Goal: Information Seeking & Learning: Learn about a topic

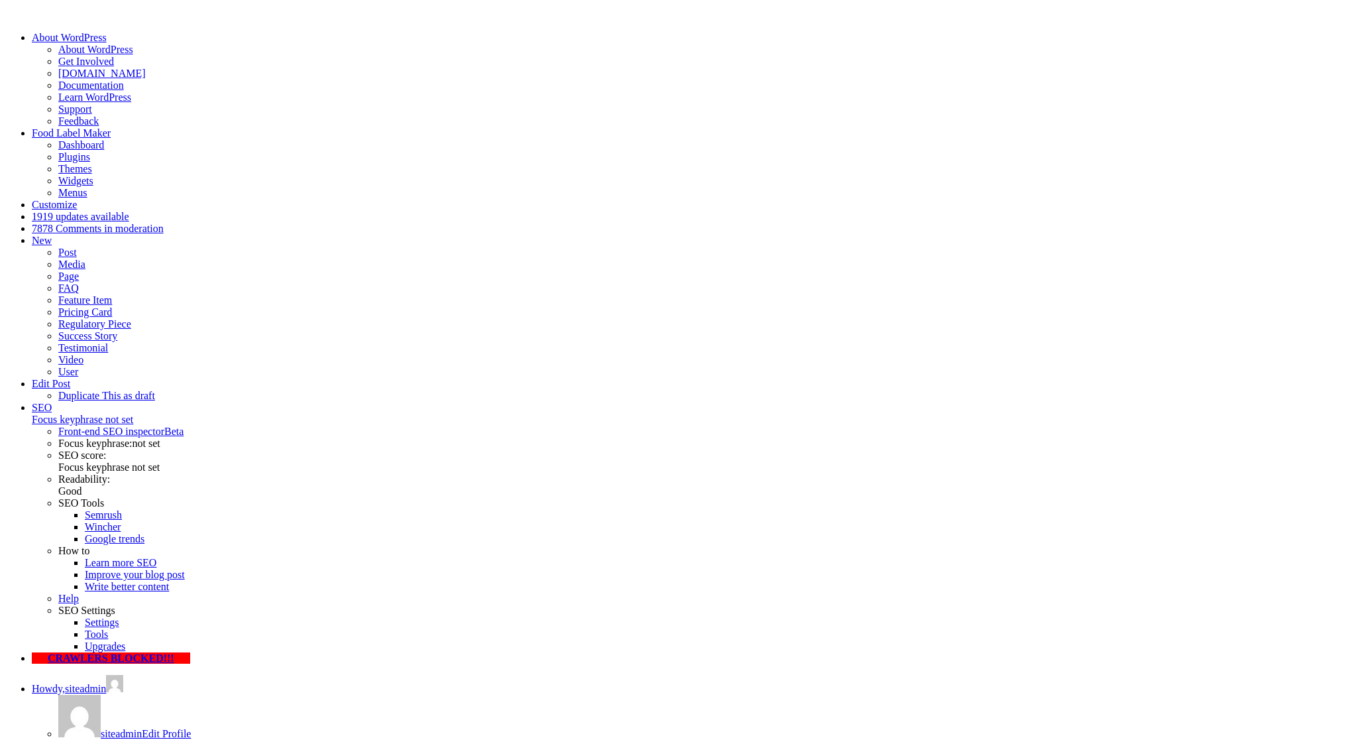
click at [70, 378] on link "Edit Post" at bounding box center [51, 383] width 38 height 11
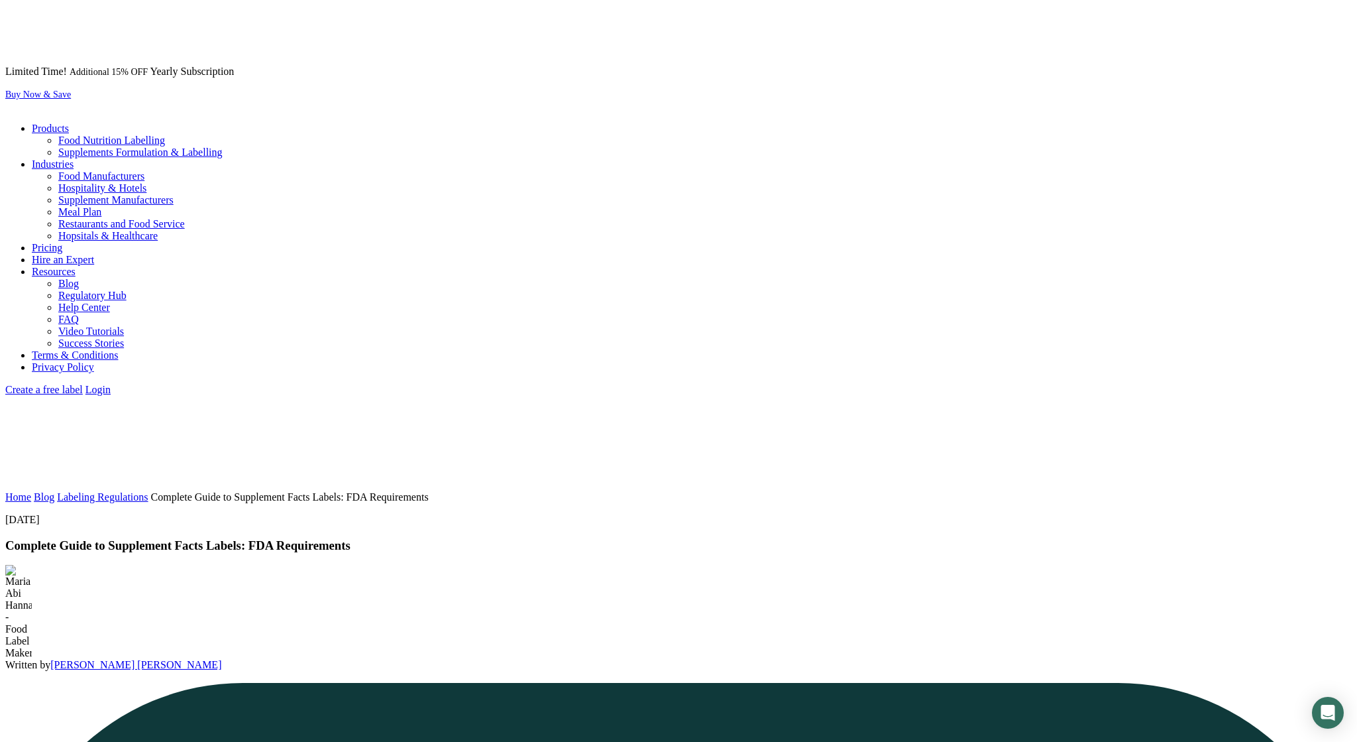
scroll to position [1861, 0]
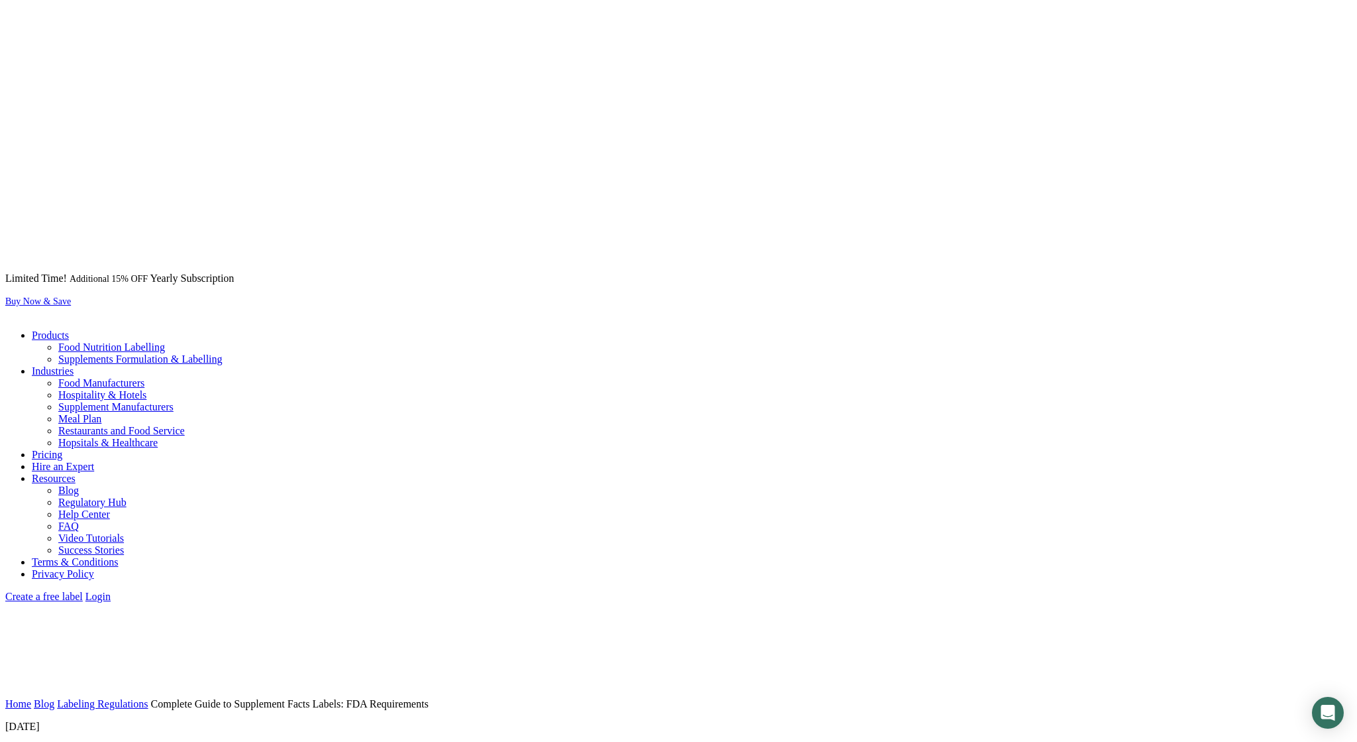
drag, startPoint x: 429, startPoint y: 361, endPoint x: 270, endPoint y: 322, distance: 163.1
copy p "See How FoodLabelMaker Can Help You"
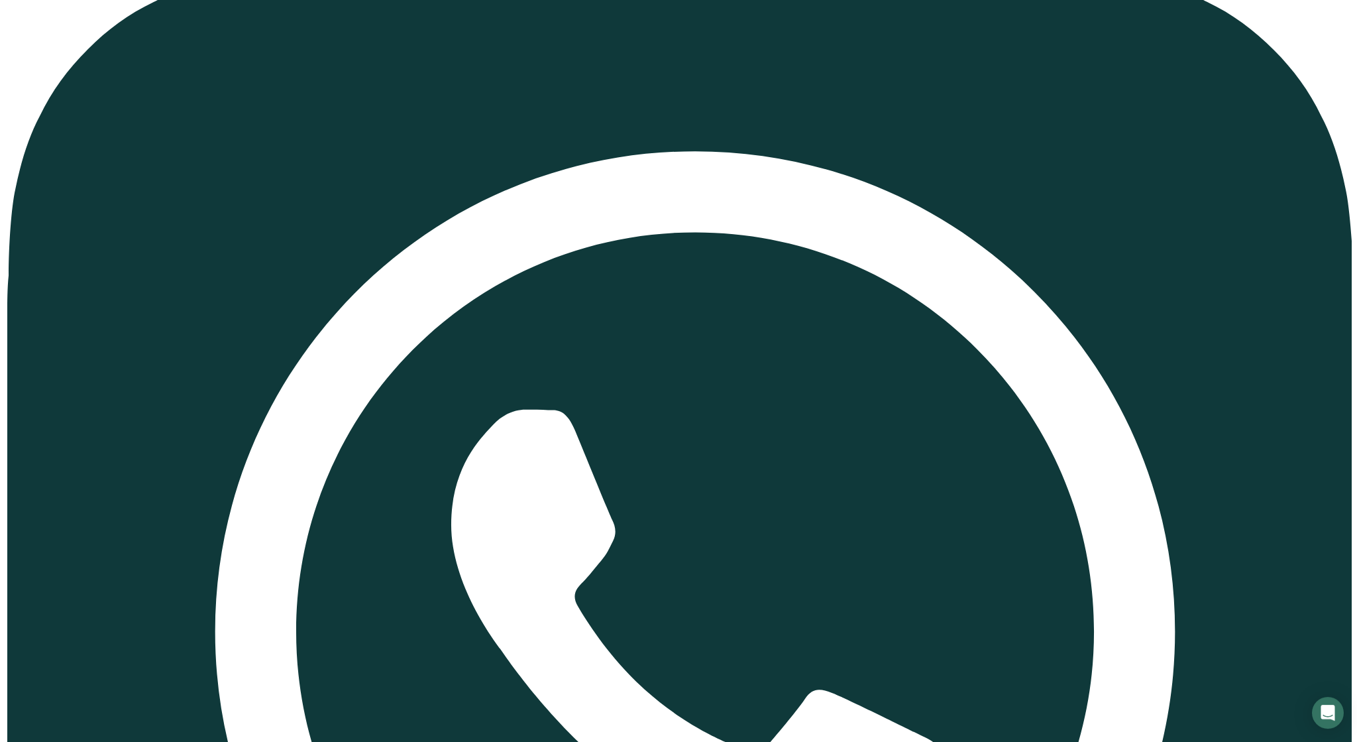
scroll to position [7168, 0]
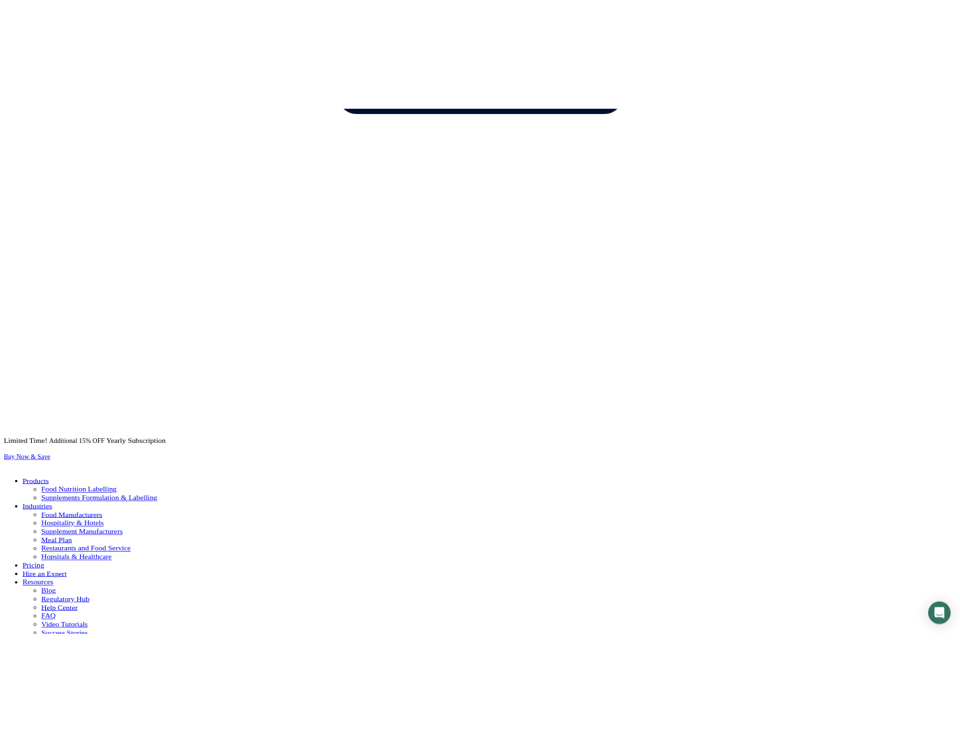
scroll to position [1516, 0]
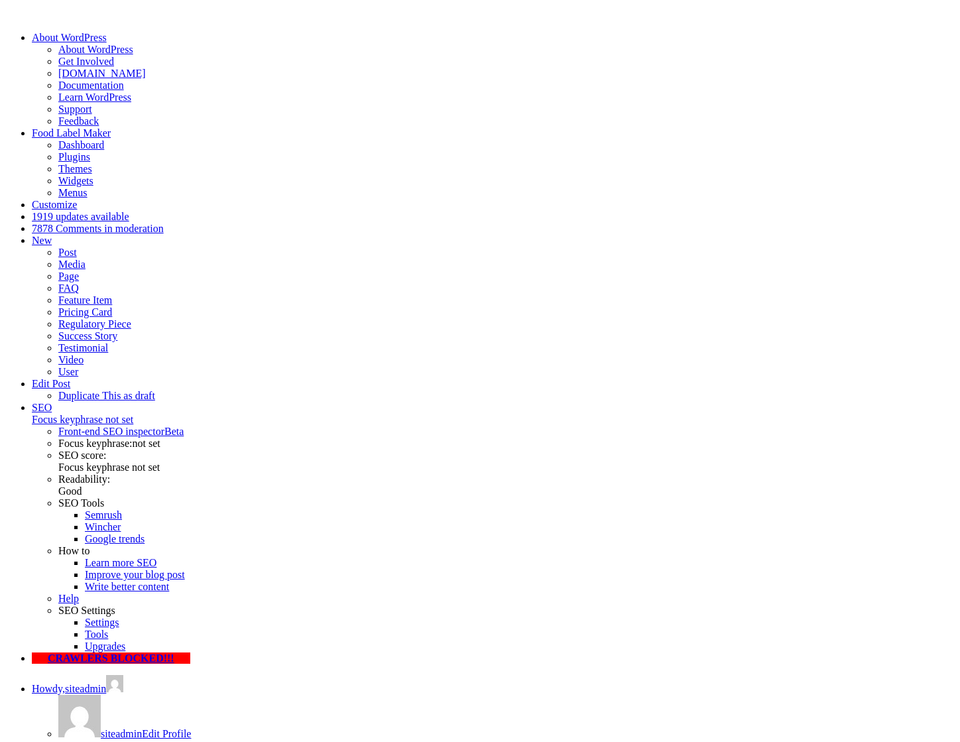
scroll to position [1516, 0]
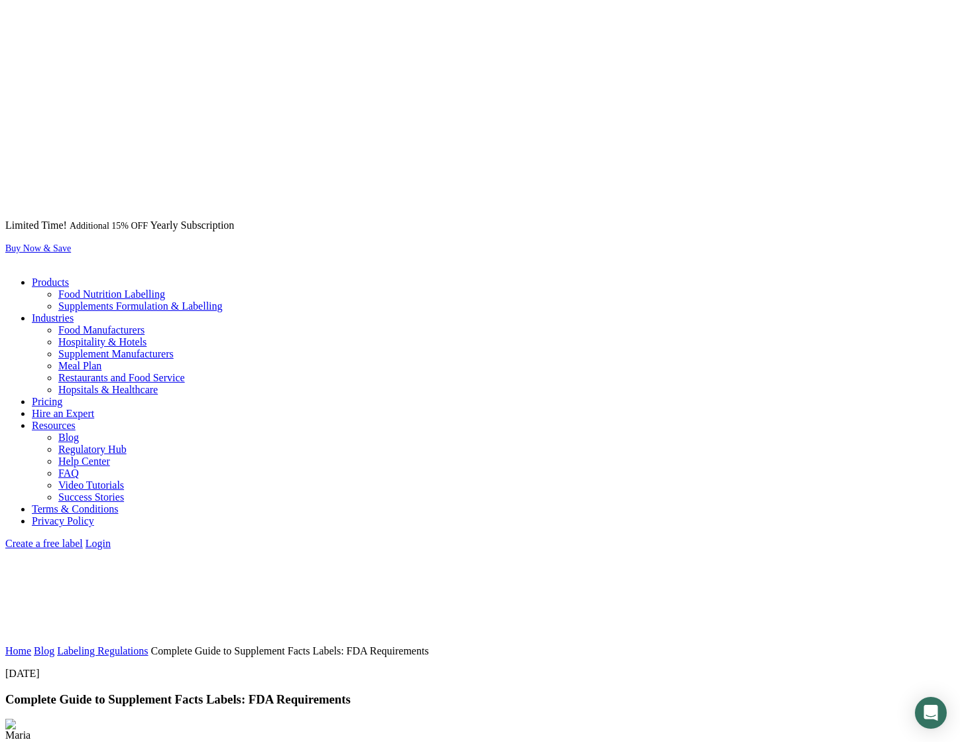
scroll to position [1516, 0]
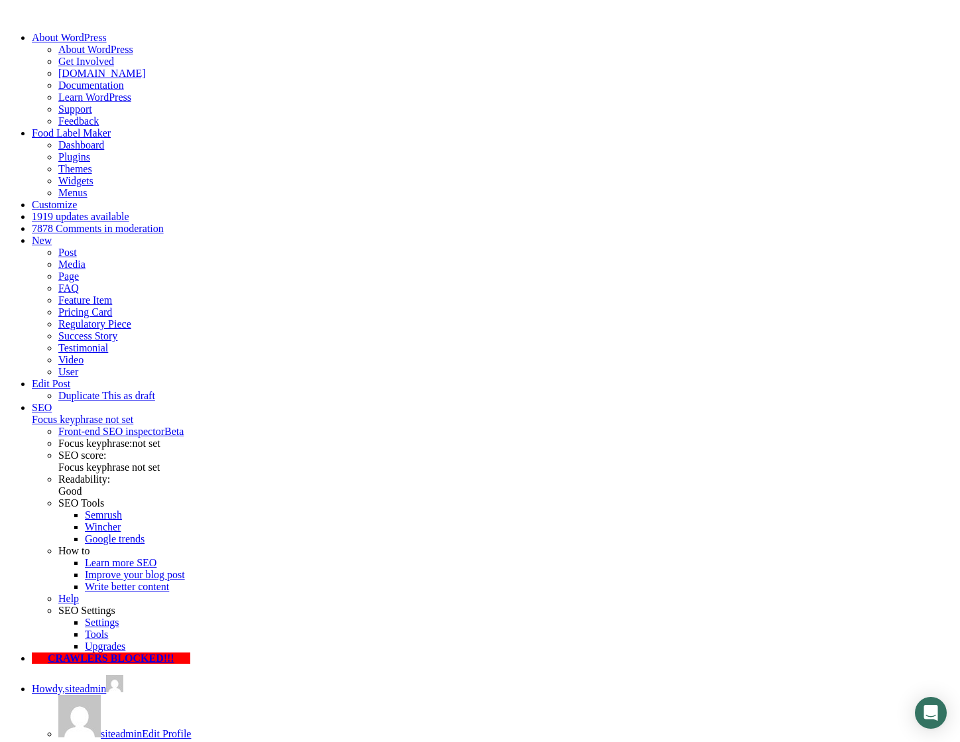
scroll to position [1516, 0]
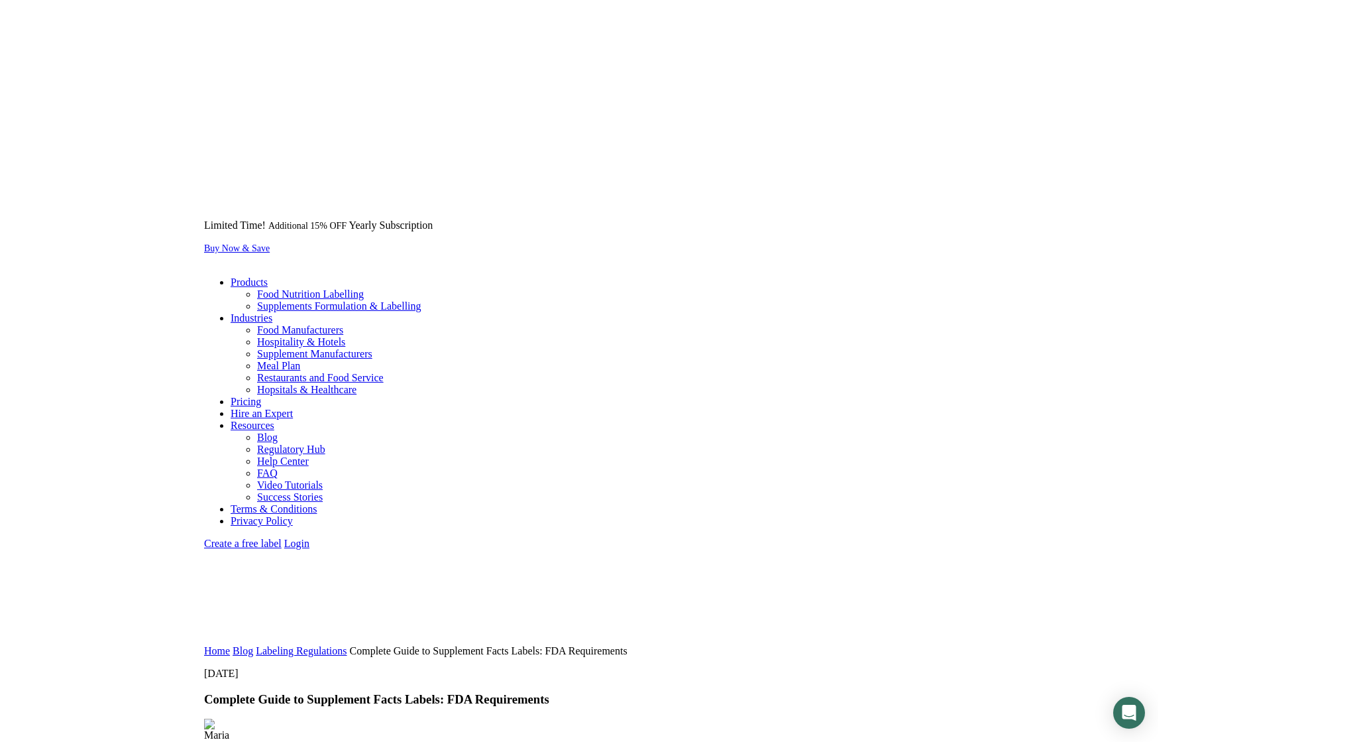
scroll to position [1516, 0]
